Goal: Information Seeking & Learning: Learn about a topic

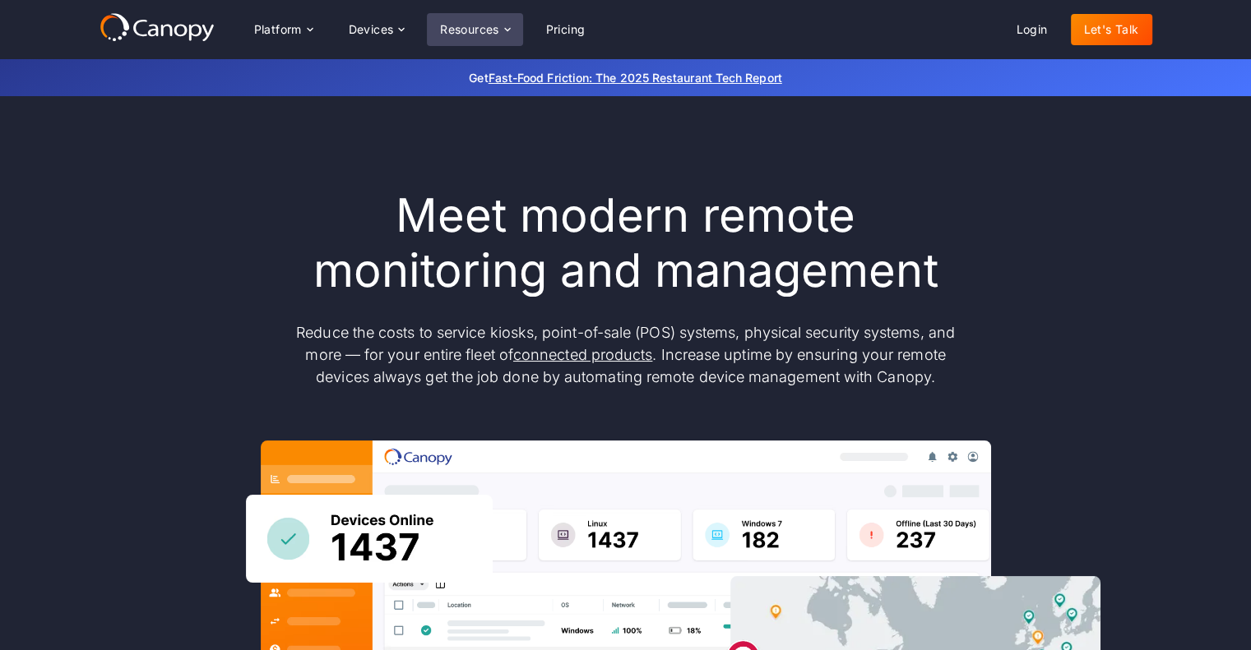
click at [474, 28] on div "Resources" at bounding box center [469, 30] width 59 height 12
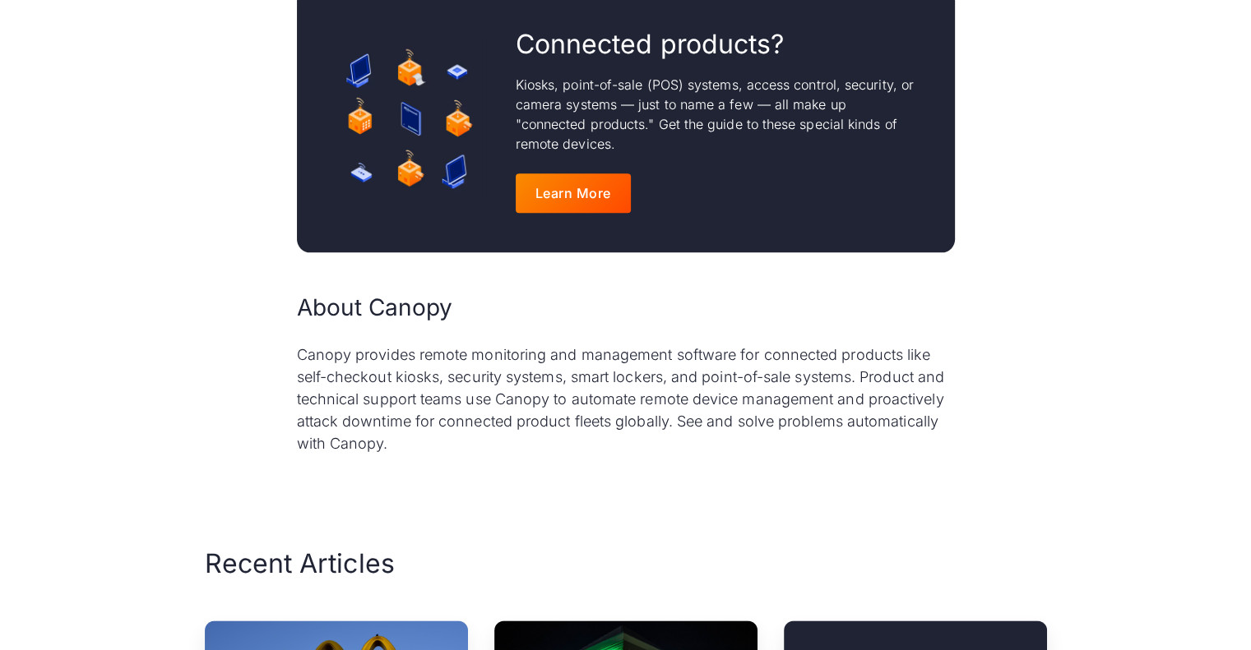
scroll to position [1923, 0]
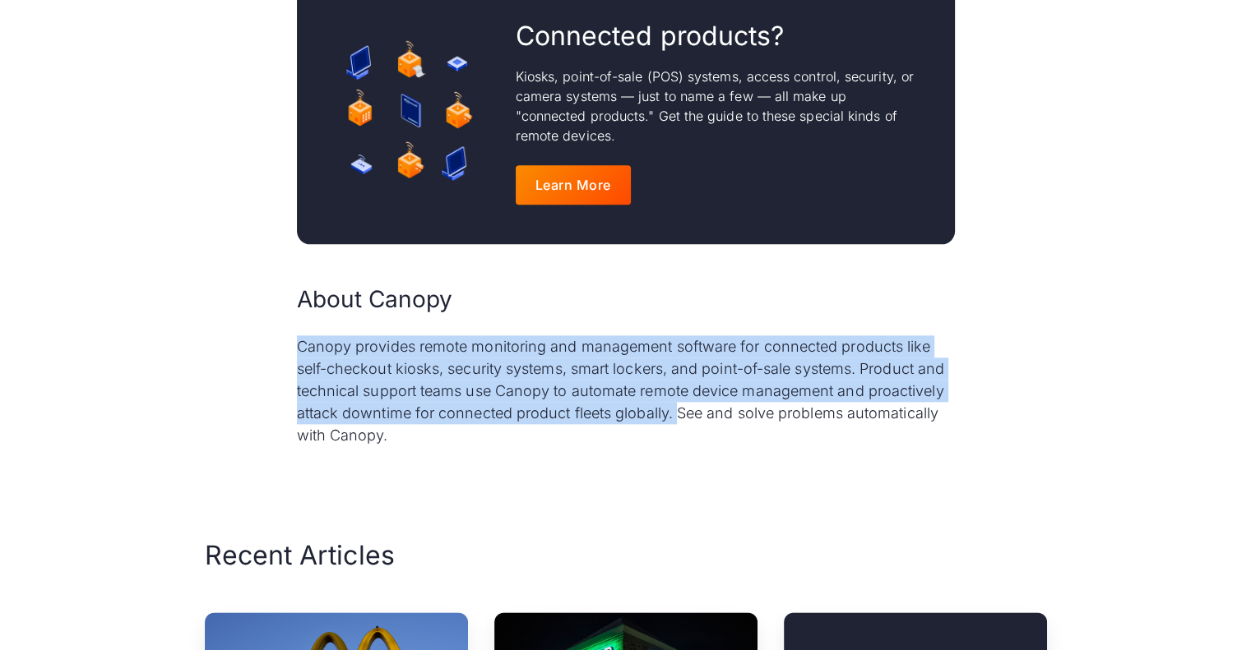
drag, startPoint x: 676, startPoint y: 372, endPoint x: 259, endPoint y: 295, distance: 423.9
copy p "Canopy provides remote monitoring and management software for connected product…"
